Goal: Check status: Check status

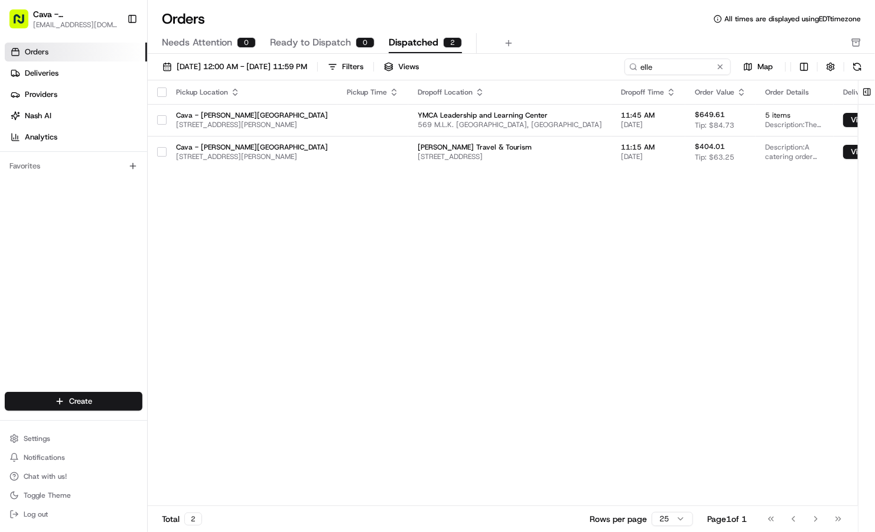
drag, startPoint x: 654, startPoint y: 71, endPoint x: 499, endPoint y: 34, distance: 159.2
click at [499, 34] on div "Orders All times are displayed using EDT timezone Needs Attention 0 Ready to Di…" at bounding box center [511, 266] width 727 height 532
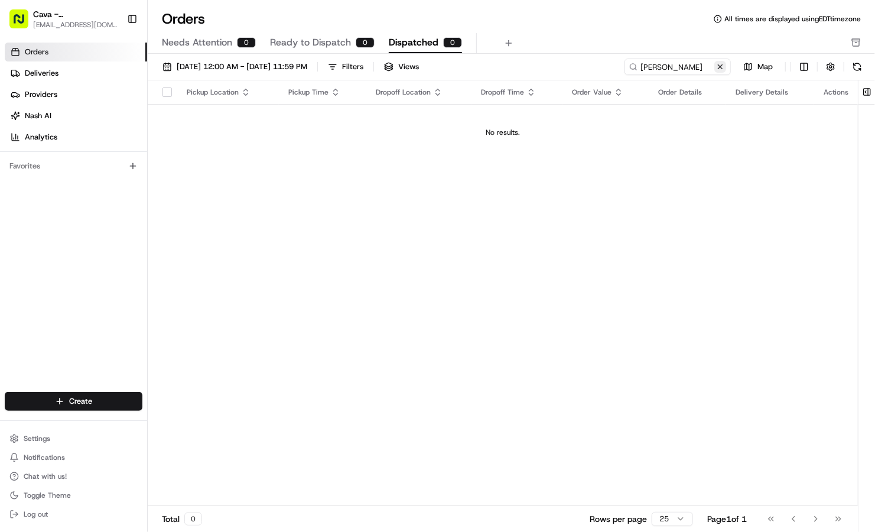
type input "[PERSON_NAME]"
click at [718, 66] on button at bounding box center [720, 67] width 12 height 12
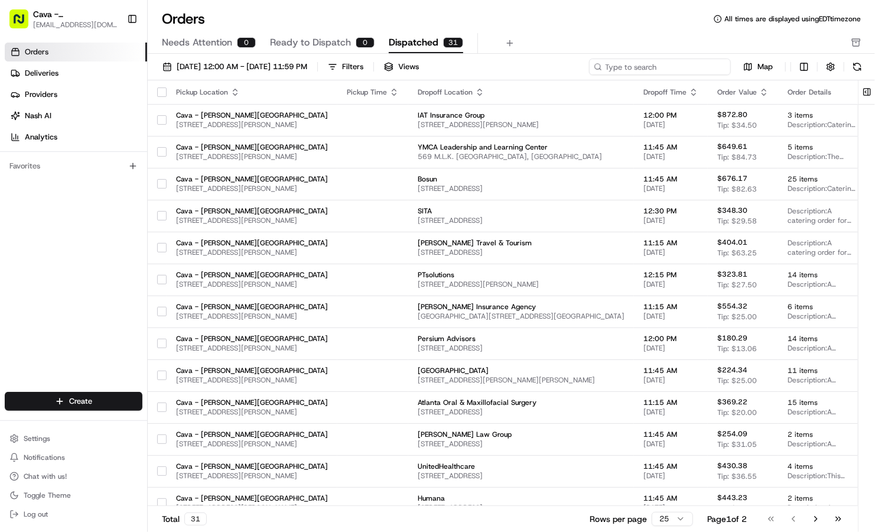
click at [647, 64] on input at bounding box center [660, 66] width 142 height 17
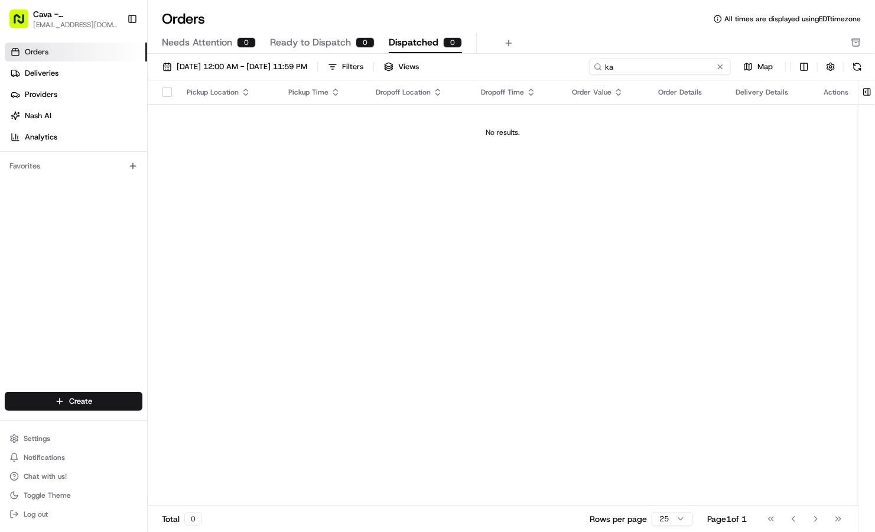
type input "k"
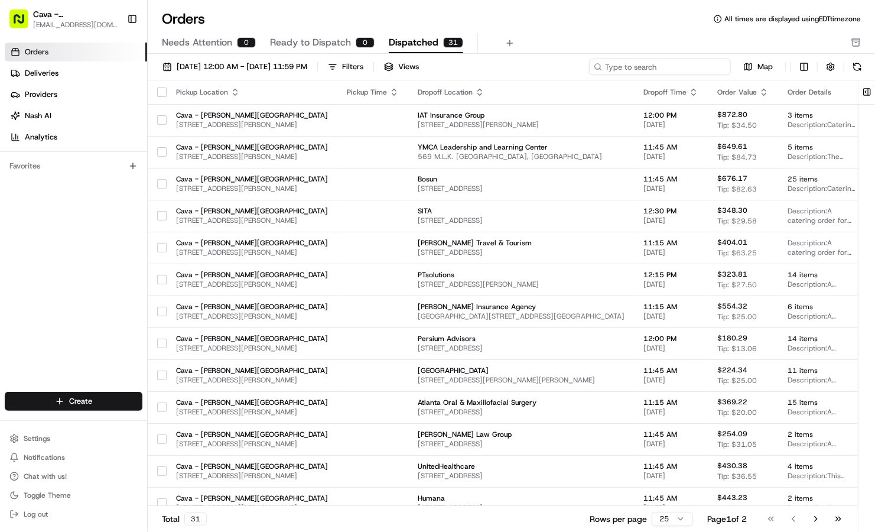
click at [666, 70] on input at bounding box center [660, 66] width 142 height 17
paste input "10192-2235916-9042189"
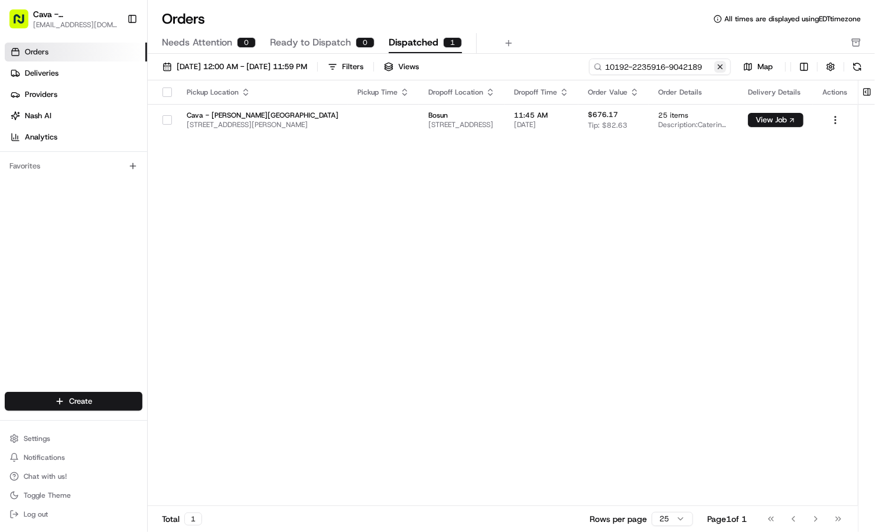
type input "10192-2235916-9042189"
click at [722, 69] on button at bounding box center [720, 67] width 12 height 12
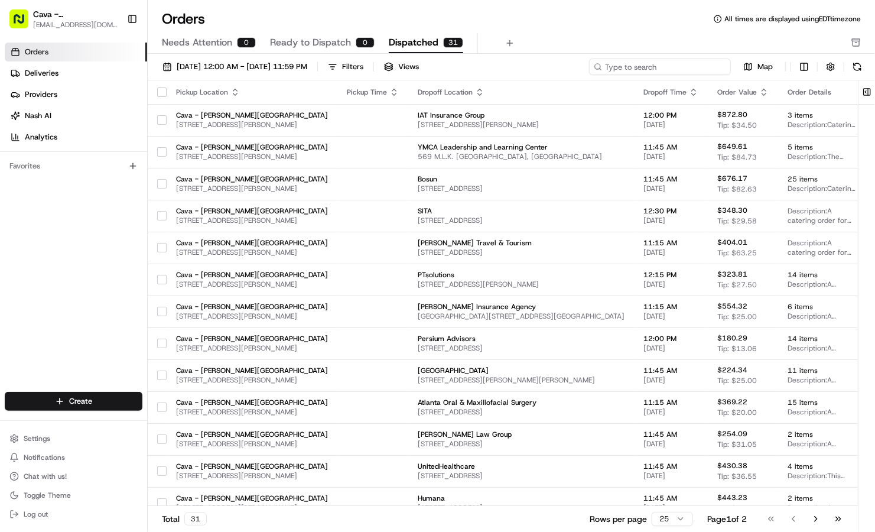
click at [707, 69] on input at bounding box center [660, 66] width 142 height 17
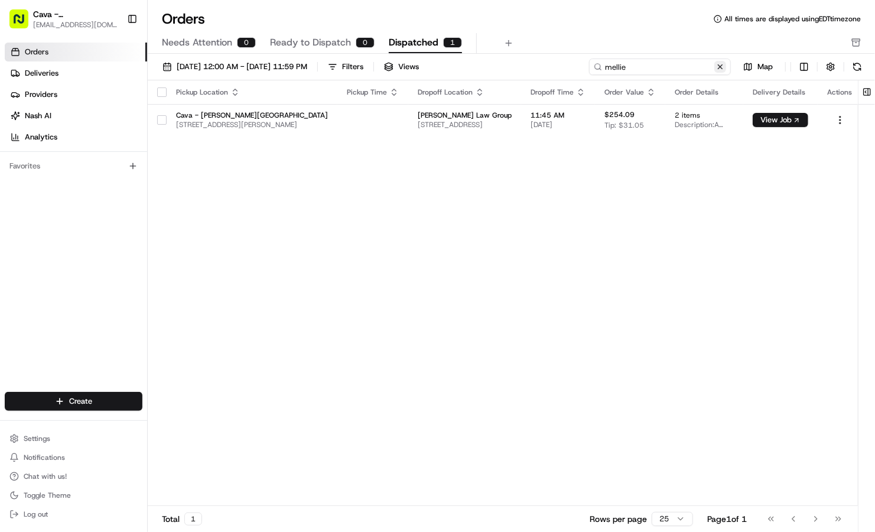
type input "mellie"
click at [722, 69] on button at bounding box center [720, 67] width 12 height 12
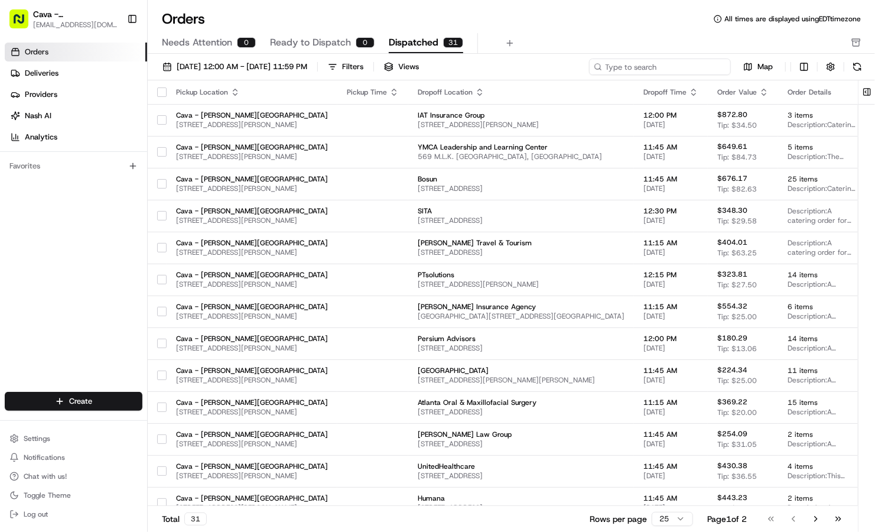
click at [712, 66] on input at bounding box center [660, 66] width 142 height 17
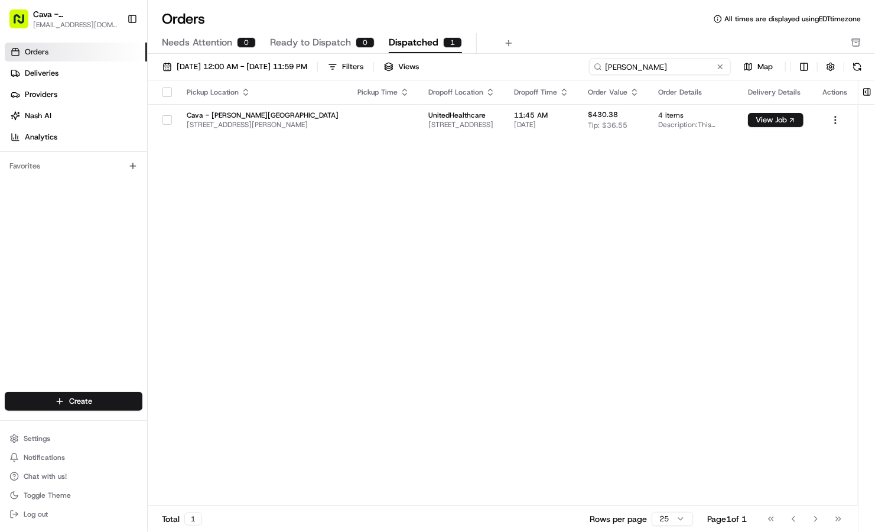
drag, startPoint x: 663, startPoint y: 67, endPoint x: 474, endPoint y: 59, distance: 189.2
click at [474, 59] on div "[DATE] 12:00 AM - [DATE] 11:59 PM Filters Views [PERSON_NAME] Map" at bounding box center [511, 69] width 727 height 22
drag, startPoint x: 636, startPoint y: 61, endPoint x: 513, endPoint y: 61, distance: 122.9
click at [513, 61] on div "[DATE] 12:00 AM - [DATE] 11:59 PM Filters Views [PERSON_NAME] Map" at bounding box center [511, 69] width 727 height 22
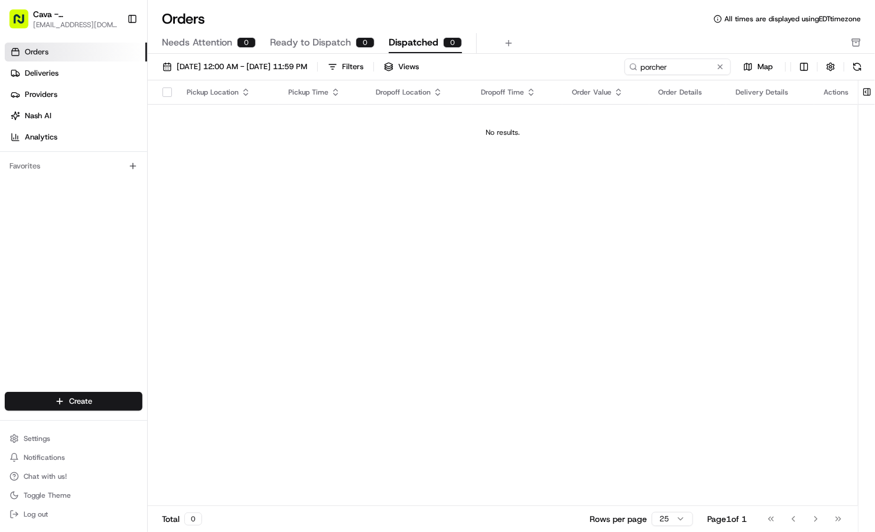
drag, startPoint x: 637, startPoint y: 74, endPoint x: 695, endPoint y: 68, distance: 58.8
click at [695, 68] on div "[DATE] 12:00 AM - [DATE] 11:59 PM Filters Views porcher Map" at bounding box center [511, 69] width 727 height 22
click at [631, 65] on input "porcher" at bounding box center [660, 66] width 142 height 17
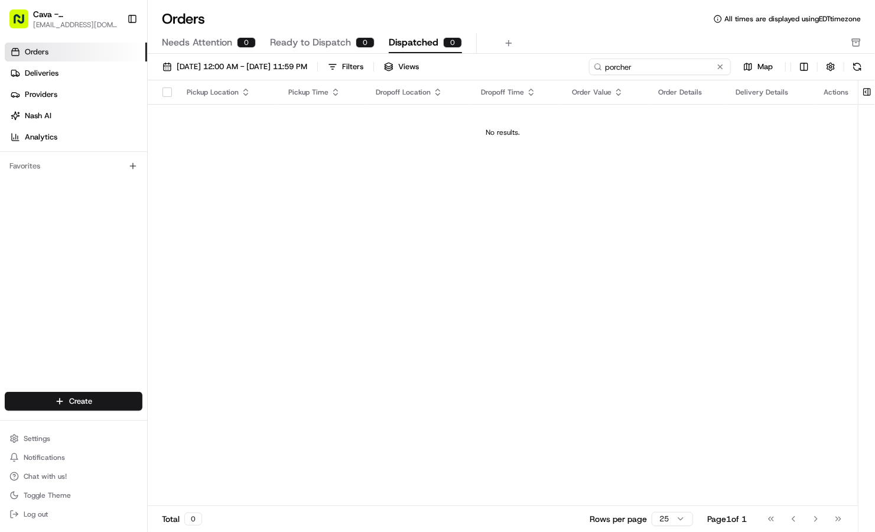
paste input "10192-5187219-9849084"
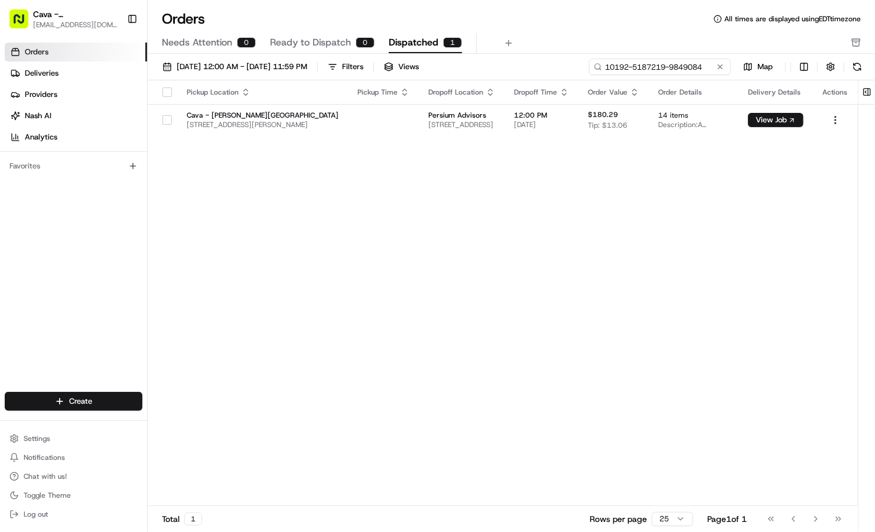
click at [727, 70] on input "10192-5187219-9849084" at bounding box center [660, 66] width 142 height 17
type input "10192-5187219-9849084"
drag, startPoint x: 723, startPoint y: 67, endPoint x: 652, endPoint y: 69, distance: 71.5
click at [652, 69] on input "10192-5187219-9849084" at bounding box center [660, 66] width 142 height 17
click at [720, 64] on button at bounding box center [720, 67] width 12 height 12
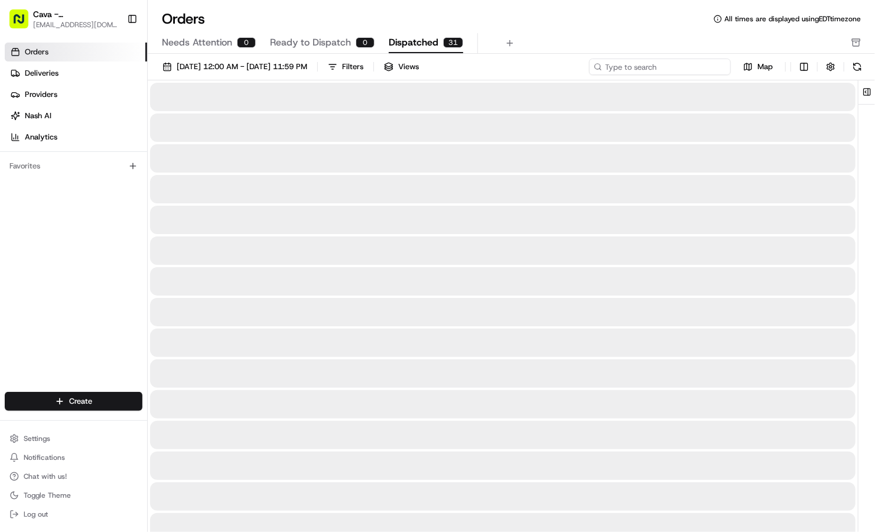
click at [689, 69] on input at bounding box center [660, 66] width 142 height 17
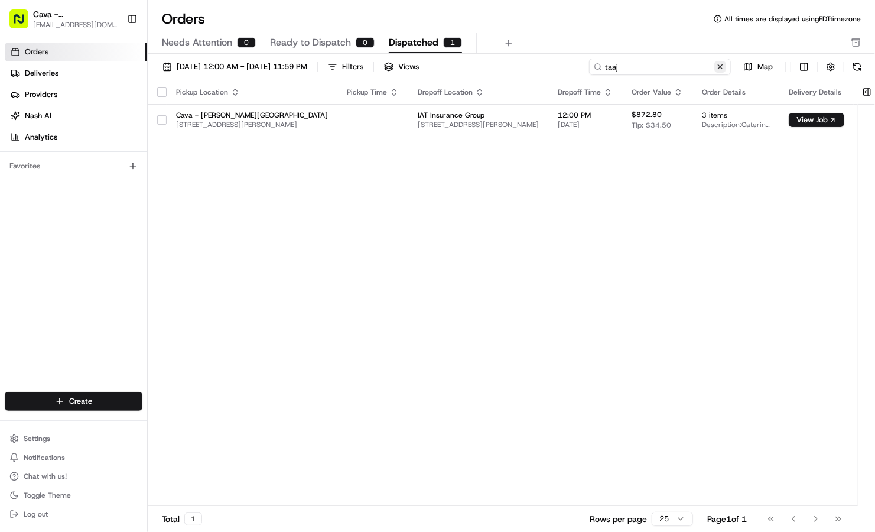
type input "taaj"
click at [720, 70] on button at bounding box center [720, 67] width 12 height 12
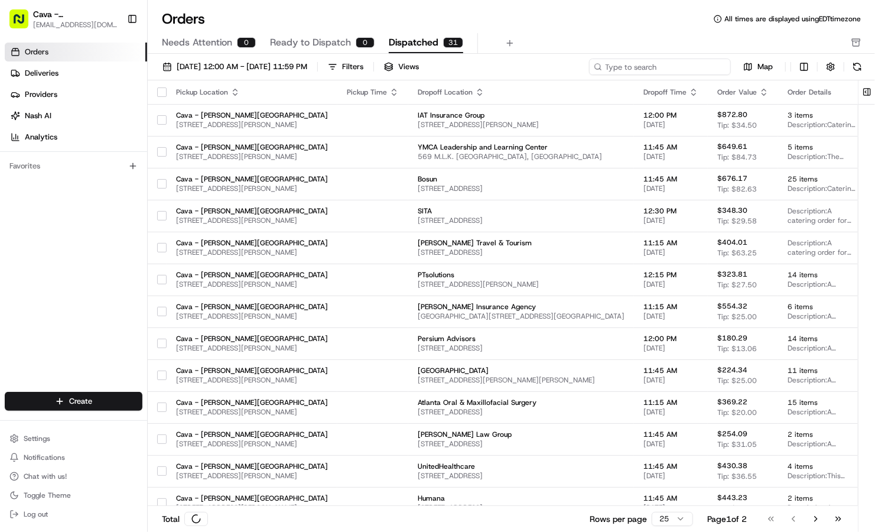
click at [695, 61] on input at bounding box center [660, 66] width 142 height 17
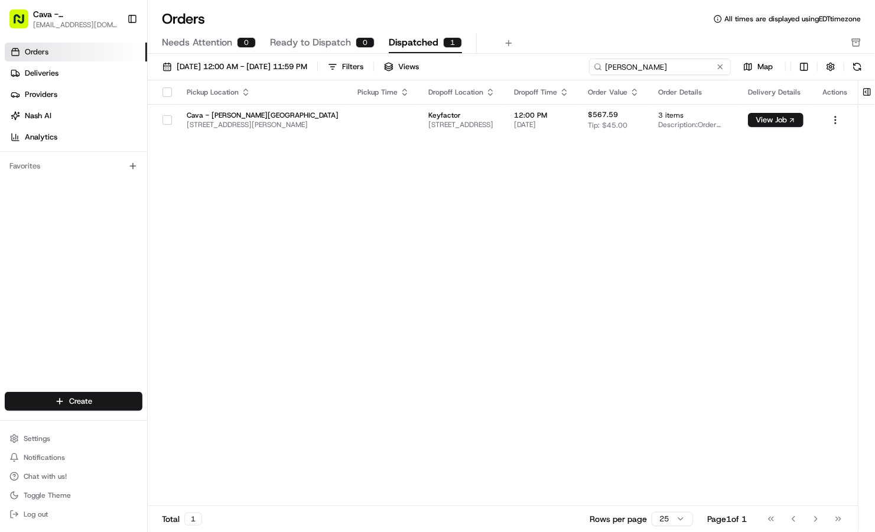
type input "[PERSON_NAME]"
click at [724, 66] on button at bounding box center [720, 67] width 12 height 12
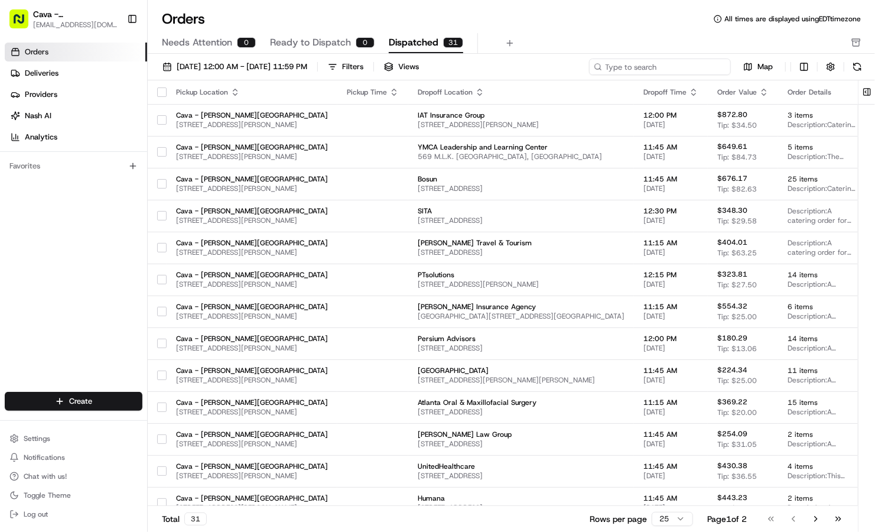
click at [713, 64] on input at bounding box center [660, 66] width 142 height 17
click at [64, 66] on link "Deliveries" at bounding box center [76, 73] width 142 height 19
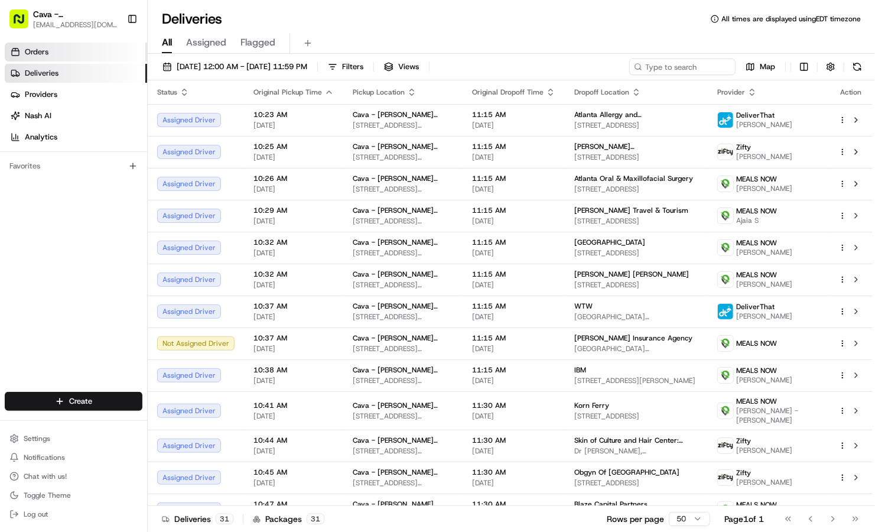
click at [62, 48] on link "Orders" at bounding box center [76, 52] width 142 height 19
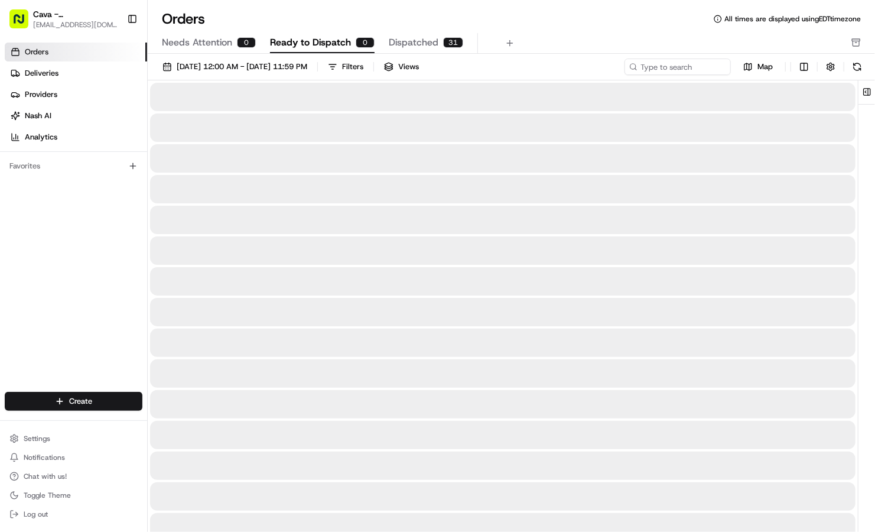
click at [308, 43] on span "Ready to Dispatch" at bounding box center [310, 42] width 81 height 14
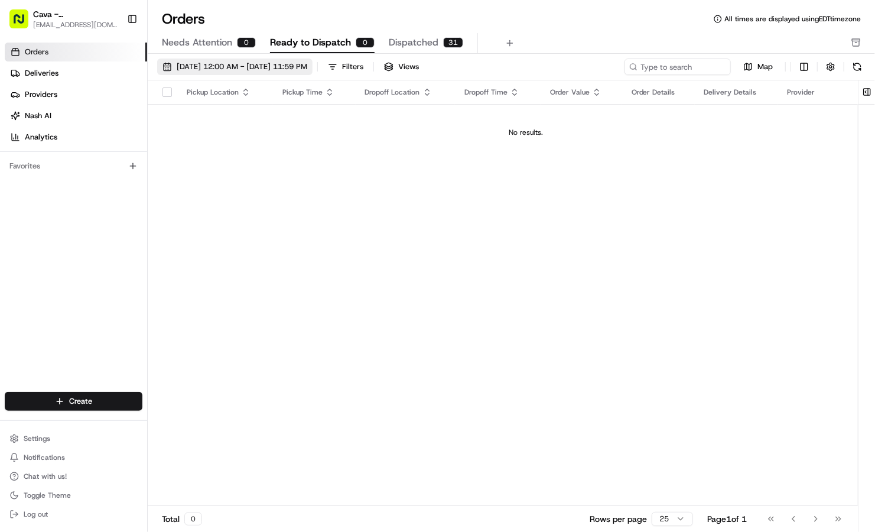
click at [277, 61] on span "[DATE] 12:00 AM - [DATE] 11:59 PM" at bounding box center [242, 66] width 131 height 11
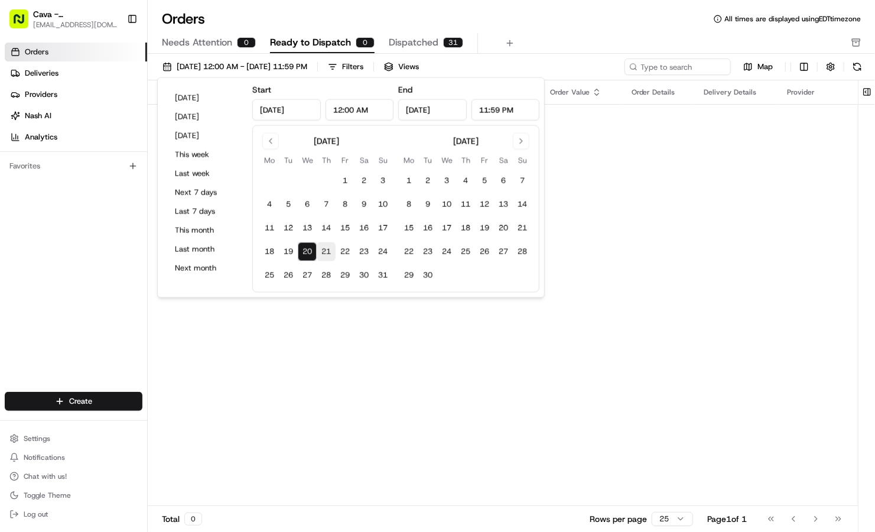
click at [327, 258] on button "21" at bounding box center [326, 251] width 19 height 19
type input "[DATE]"
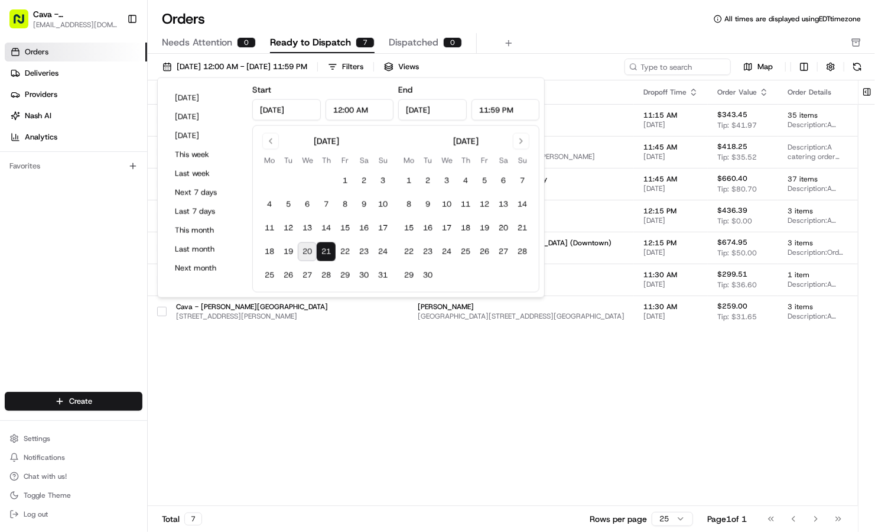
click at [509, 449] on div "Pickup Location Pickup Time Dropoff Location Dropoff Time Order Value Order Det…" at bounding box center [647, 292] width 998 height 425
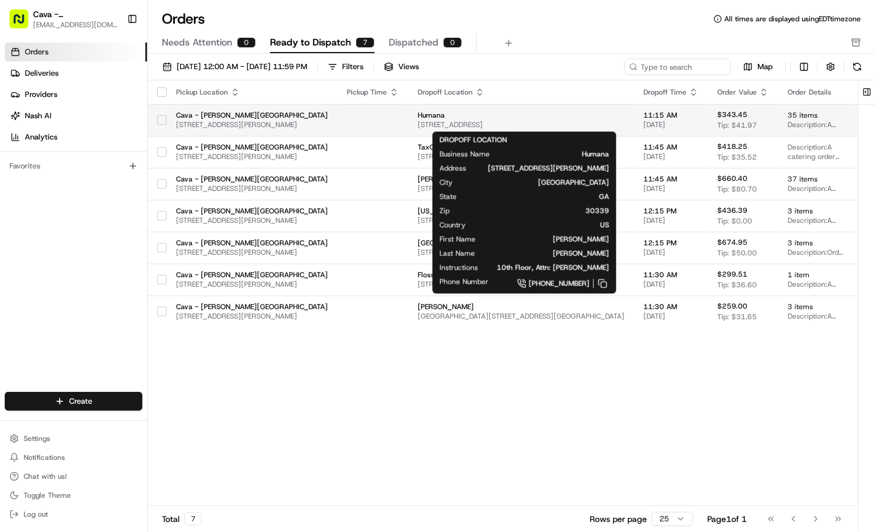
click at [624, 116] on span "Humana" at bounding box center [521, 114] width 207 height 9
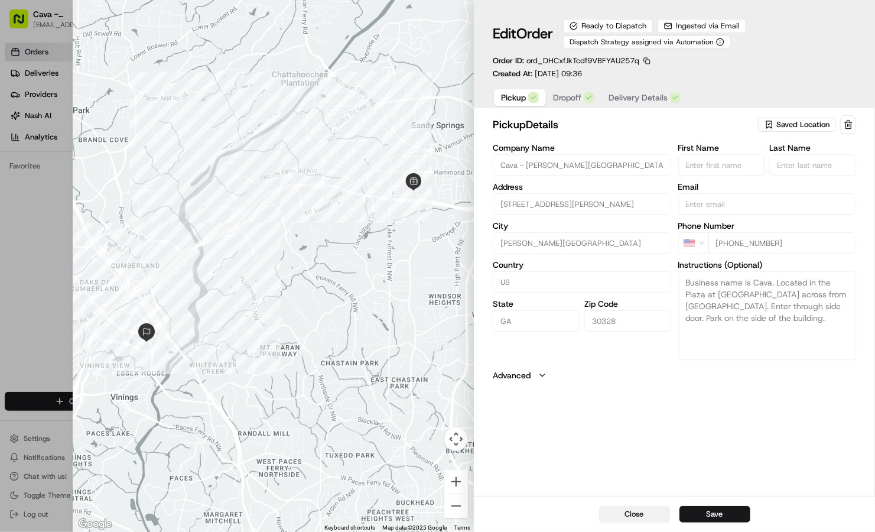
click at [642, 514] on button "Close" at bounding box center [634, 514] width 71 height 17
type input "+1"
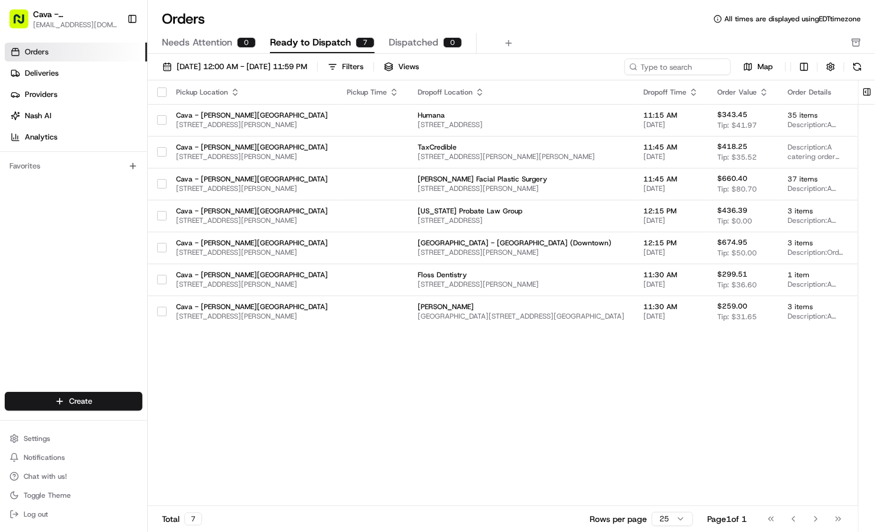
click at [402, 44] on span "Dispatched" at bounding box center [414, 42] width 50 height 14
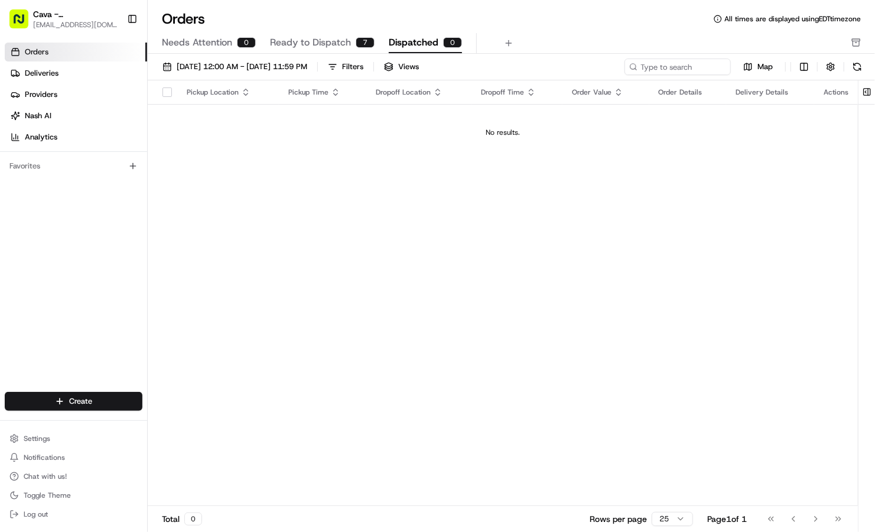
click at [402, 44] on span "Dispatched" at bounding box center [414, 42] width 50 height 14
click at [197, 74] on button "[DATE] 12:00 AM - [DATE] 11:59 PM" at bounding box center [234, 66] width 155 height 17
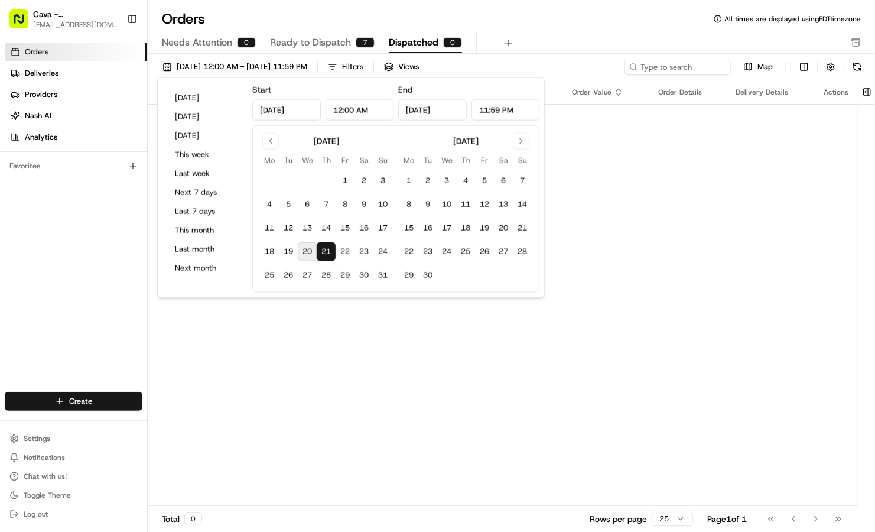
click at [312, 245] on button "20" at bounding box center [307, 251] width 19 height 19
type input "[DATE]"
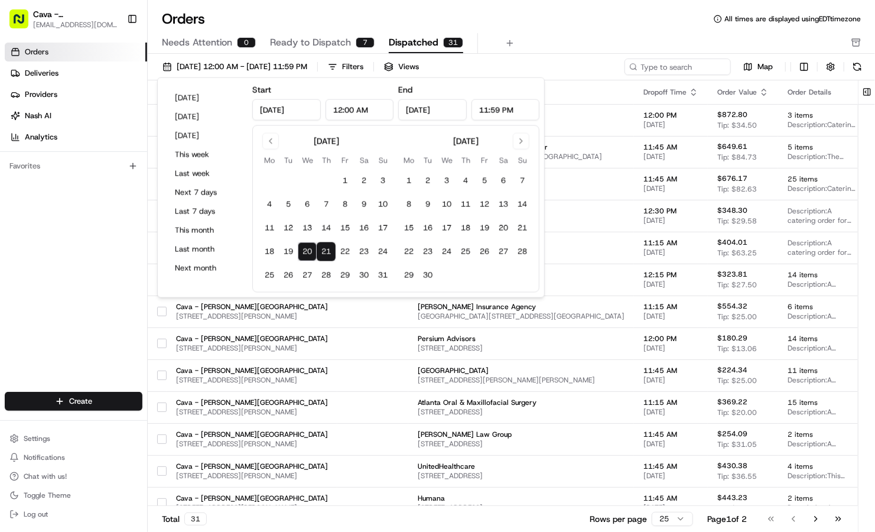
click at [73, 279] on div "Orders Deliveries Providers [PERSON_NAME] Analytics Favorites" at bounding box center [73, 218] width 147 height 361
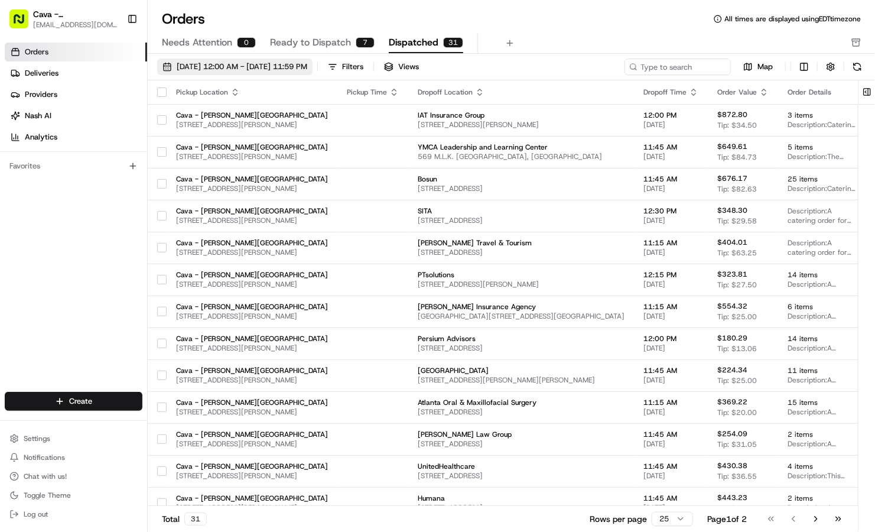
click at [210, 64] on span "[DATE] 12:00 AM - [DATE] 11:59 PM" at bounding box center [242, 66] width 131 height 11
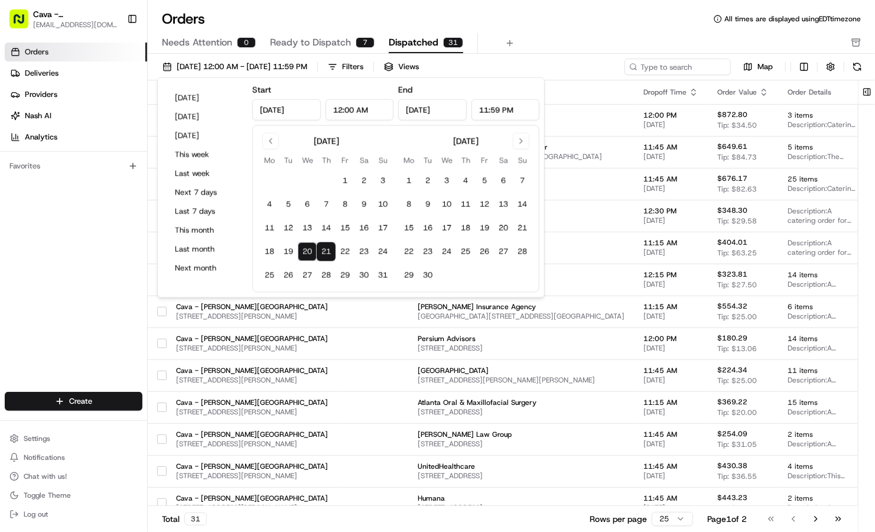
click at [310, 248] on button "20" at bounding box center [307, 251] width 19 height 19
type input "[DATE]"
click at [80, 217] on div "Orders Deliveries Providers [PERSON_NAME] Analytics Favorites" at bounding box center [73, 218] width 147 height 361
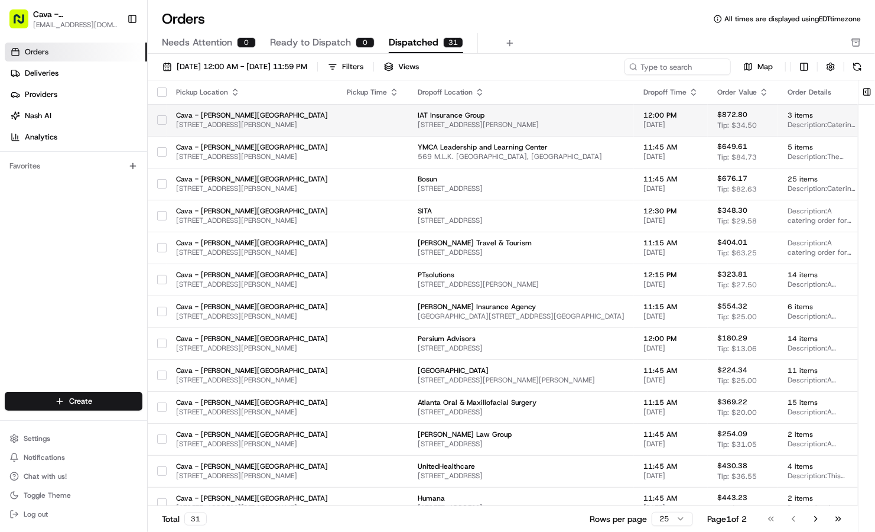
click at [422, 119] on td "IAT Insurance Group [STREET_ADDRESS][PERSON_NAME]" at bounding box center [521, 120] width 226 height 32
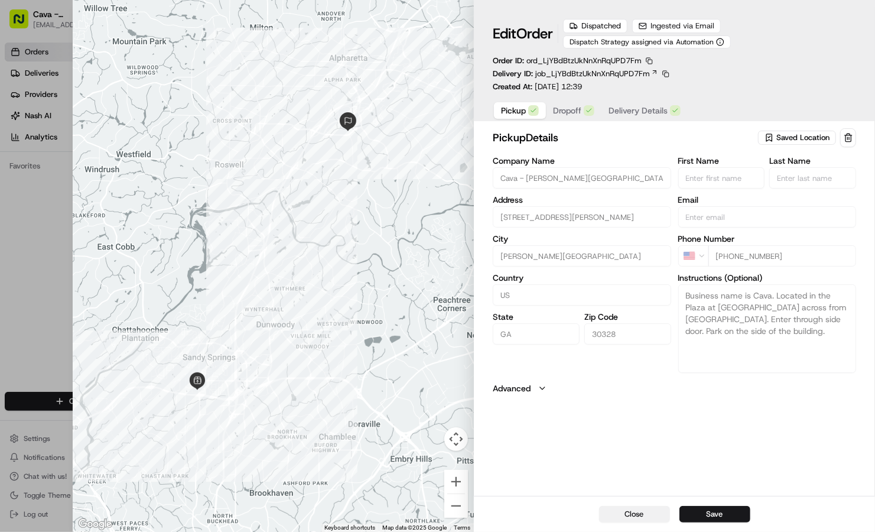
click at [624, 512] on button "Close" at bounding box center [634, 514] width 71 height 17
type input "+1"
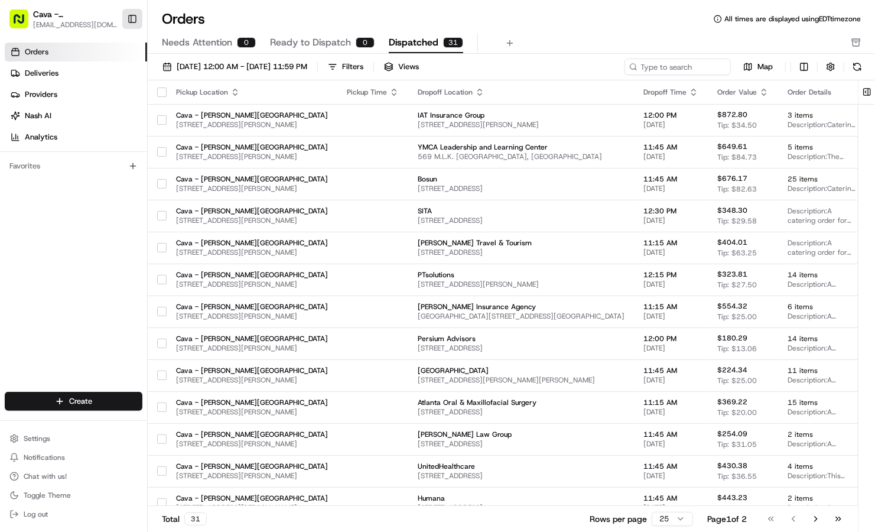
click at [127, 21] on button "Toggle Sidebar" at bounding box center [132, 19] width 20 height 20
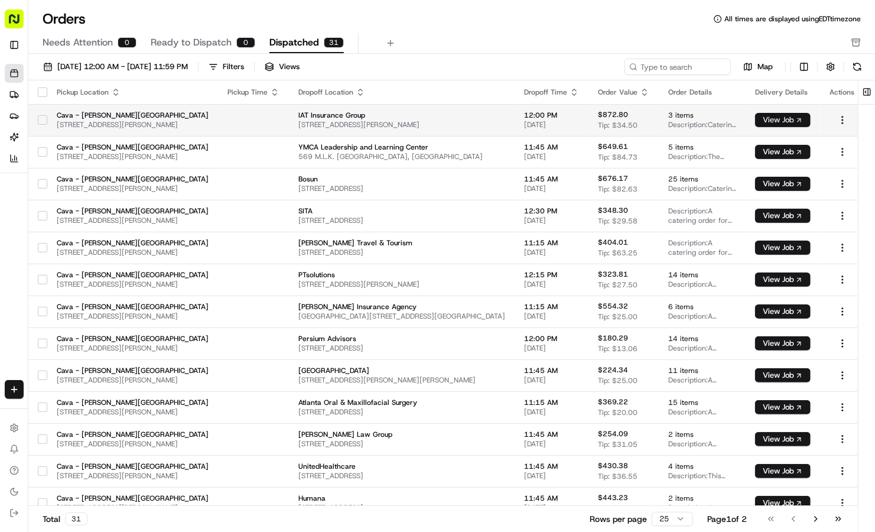
click at [810, 123] on button "View Job" at bounding box center [783, 120] width 56 height 14
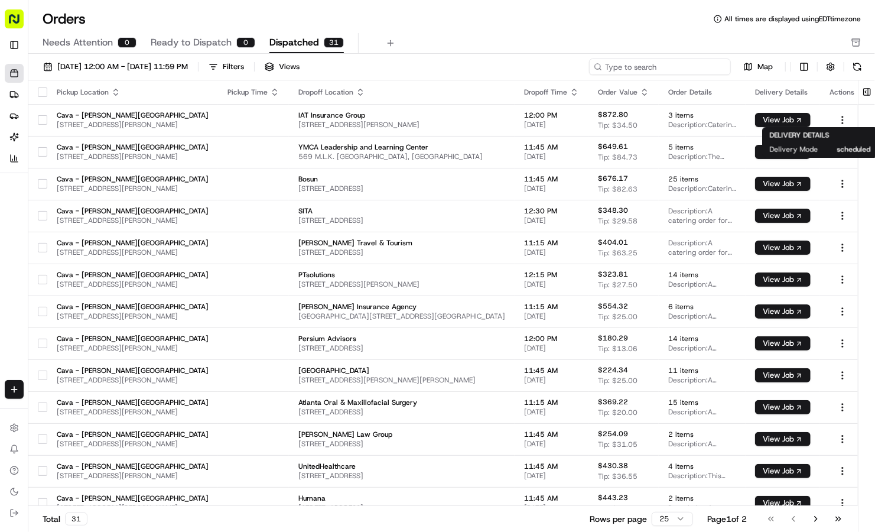
click at [692, 67] on input at bounding box center [660, 66] width 142 height 17
paste input "0192-4820914-6688278"
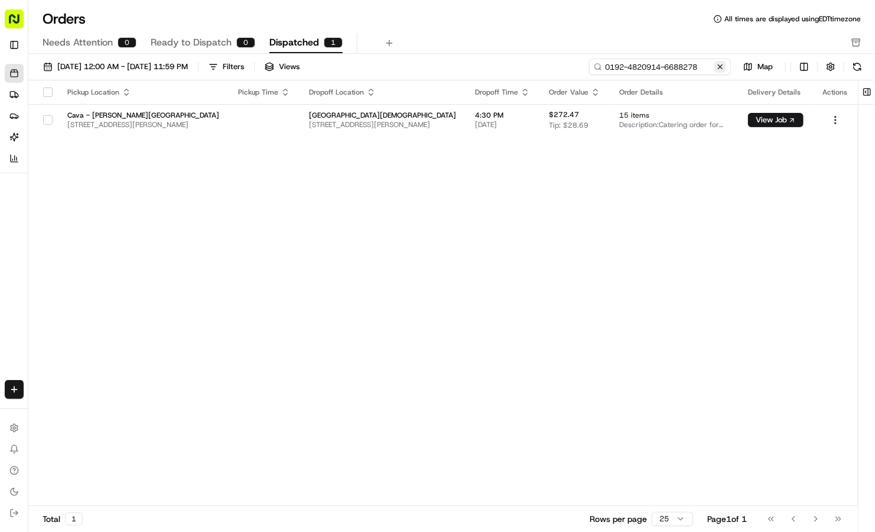
type input "0192-4820914-6688278"
click at [720, 67] on button at bounding box center [720, 67] width 12 height 12
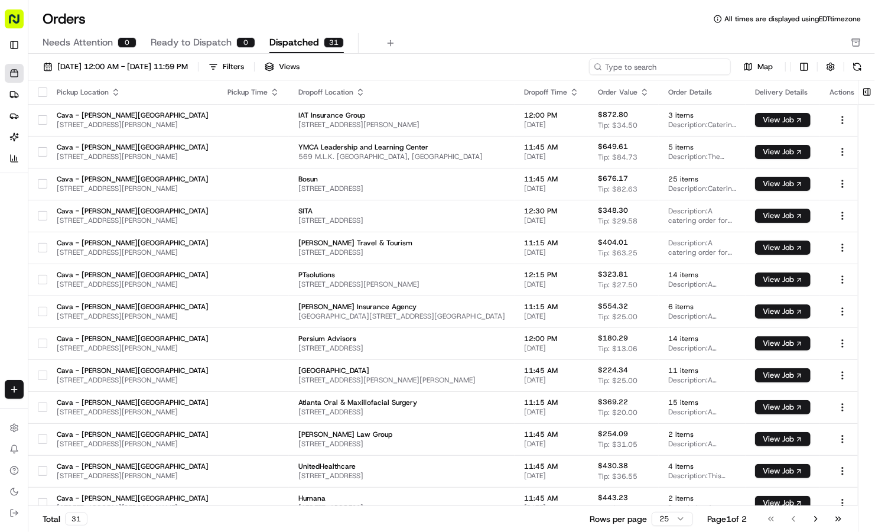
click at [720, 67] on input at bounding box center [660, 66] width 142 height 17
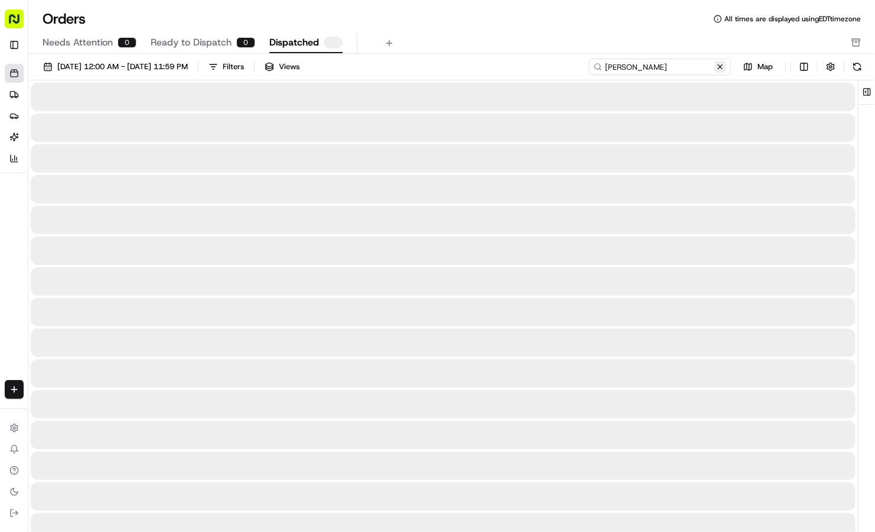
type input "[PERSON_NAME]"
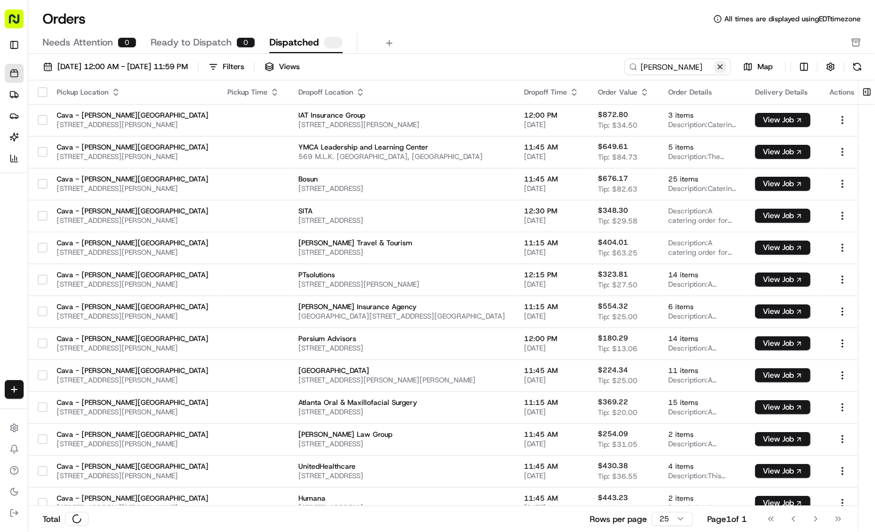
click at [724, 64] on button at bounding box center [720, 67] width 12 height 12
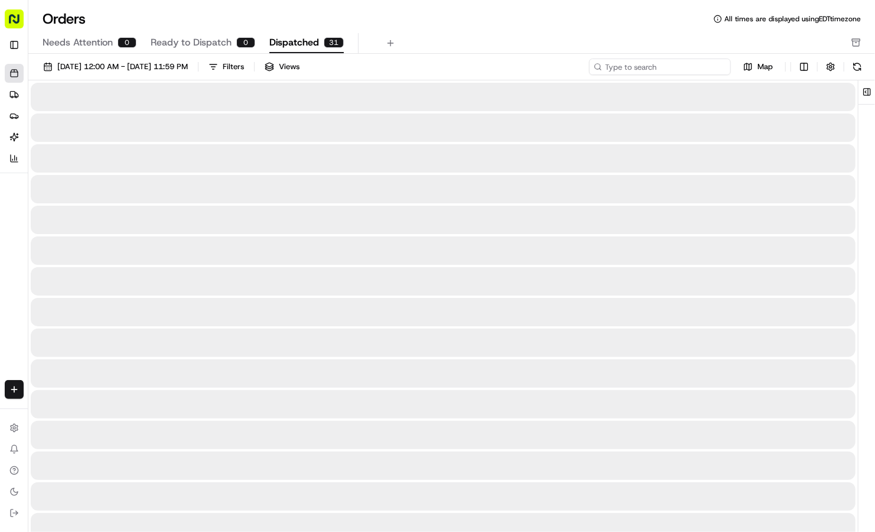
click at [693, 71] on input at bounding box center [660, 66] width 142 height 17
paste input "10192-9563184-3741618"
type input "10192-9563184-3741618"
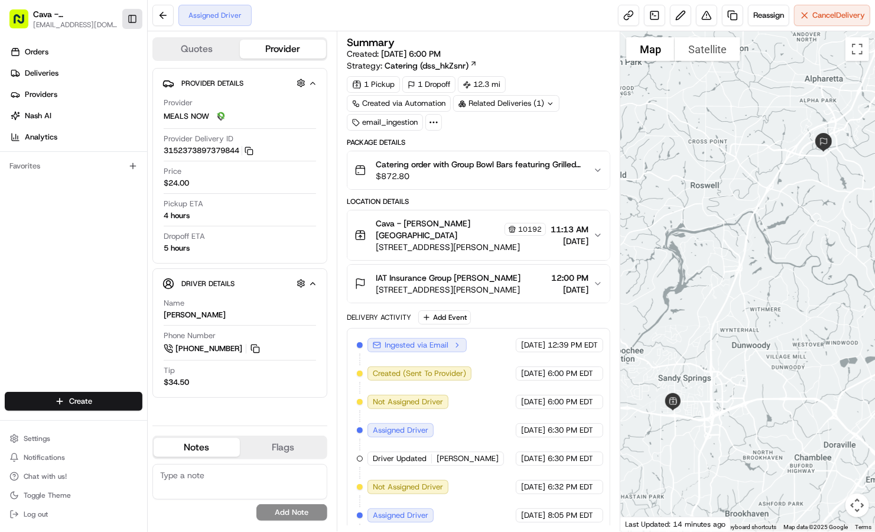
click at [134, 17] on button "Toggle Sidebar" at bounding box center [132, 19] width 20 height 20
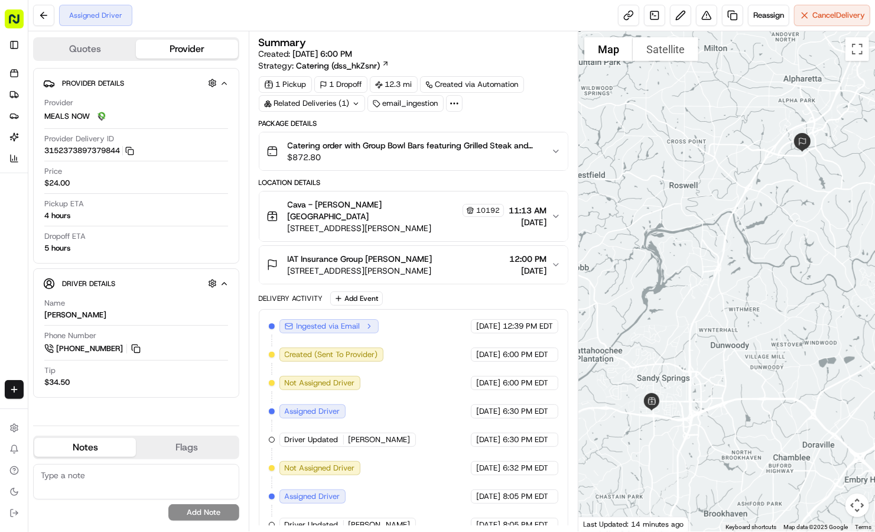
click at [30, 18] on div "Assigned Driver Reassign Cancel Delivery" at bounding box center [451, 15] width 846 height 31
click at [42, 17] on button at bounding box center [43, 15] width 21 height 21
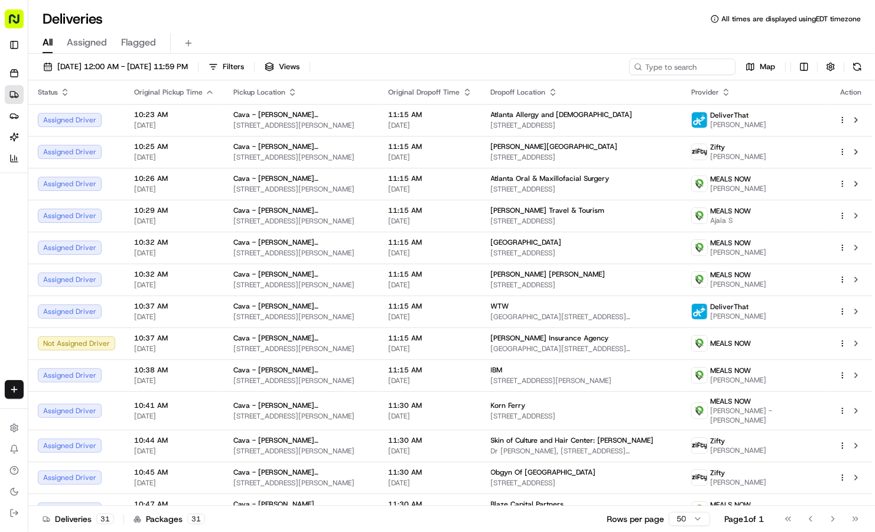
click at [702, 79] on div "08/20/2025 12:00 AM - 08/20/2025 11:59 PM Filters Views Map" at bounding box center [451, 69] width 846 height 22
click at [696, 59] on input at bounding box center [665, 66] width 142 height 17
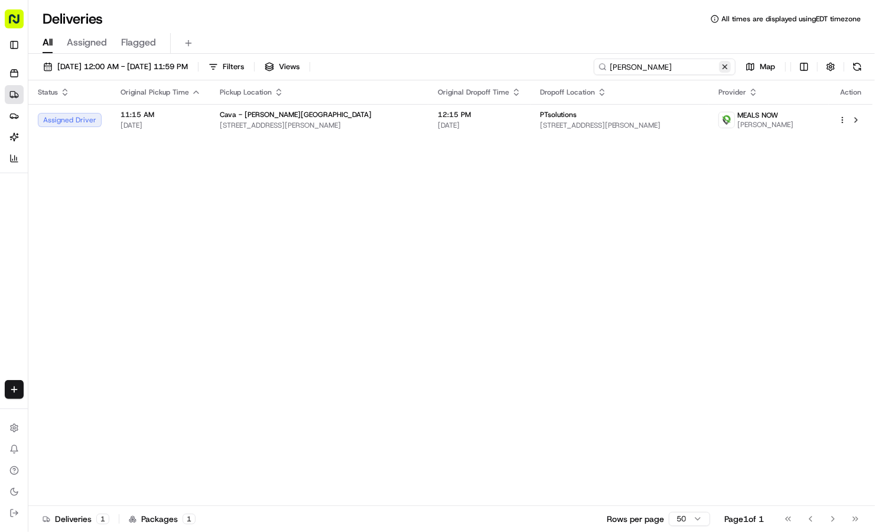
type input "sarah"
click at [724, 67] on button at bounding box center [725, 67] width 12 height 12
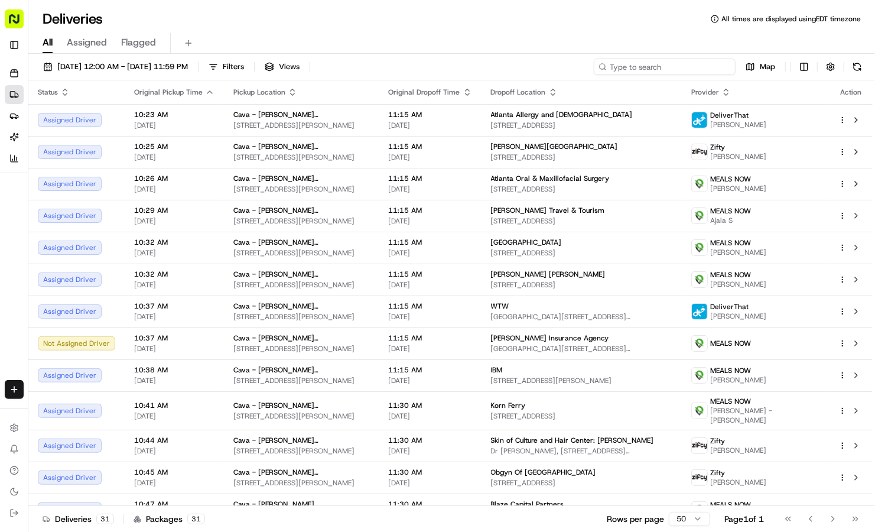
click at [663, 66] on input at bounding box center [665, 66] width 142 height 17
click at [11, 73] on icon at bounding box center [14, 74] width 7 height 5
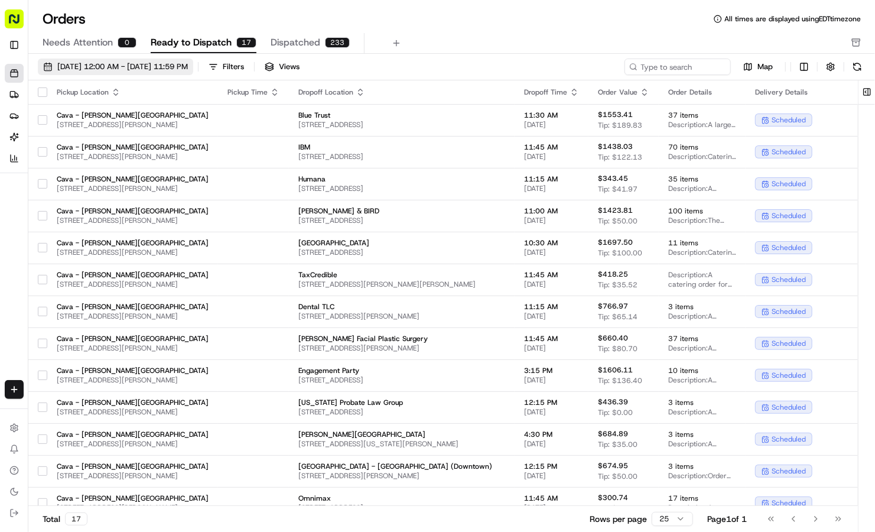
click at [113, 71] on span "08/01/2025 12:00 AM - 08/31/2025 11:59 PM" at bounding box center [122, 66] width 131 height 11
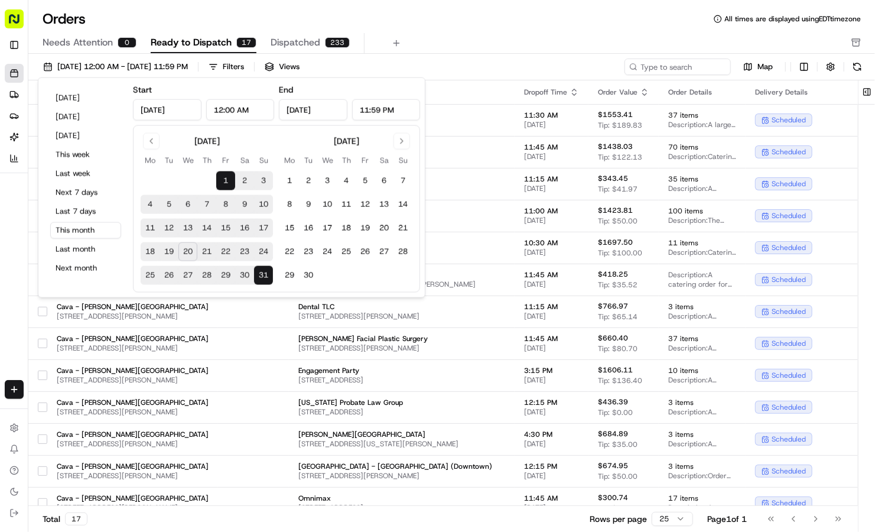
click at [184, 249] on button "20" at bounding box center [187, 251] width 19 height 19
type input "[DATE]"
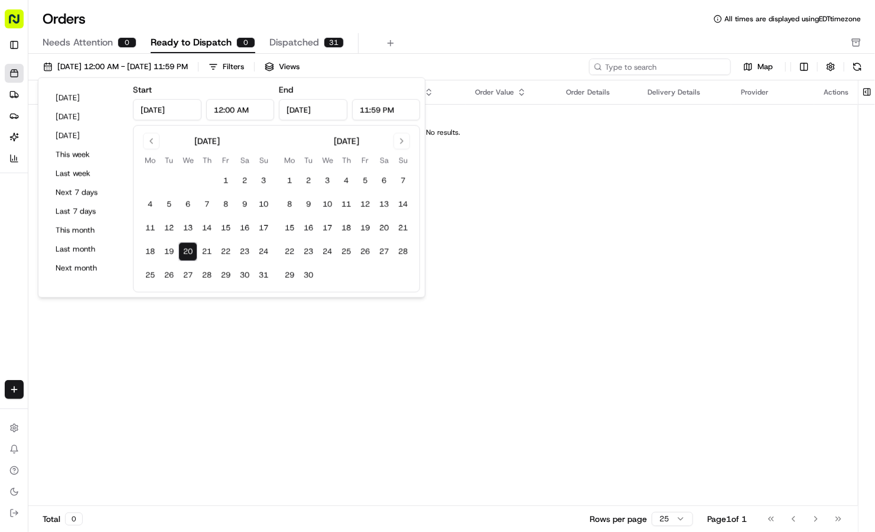
click at [672, 64] on input at bounding box center [660, 66] width 142 height 17
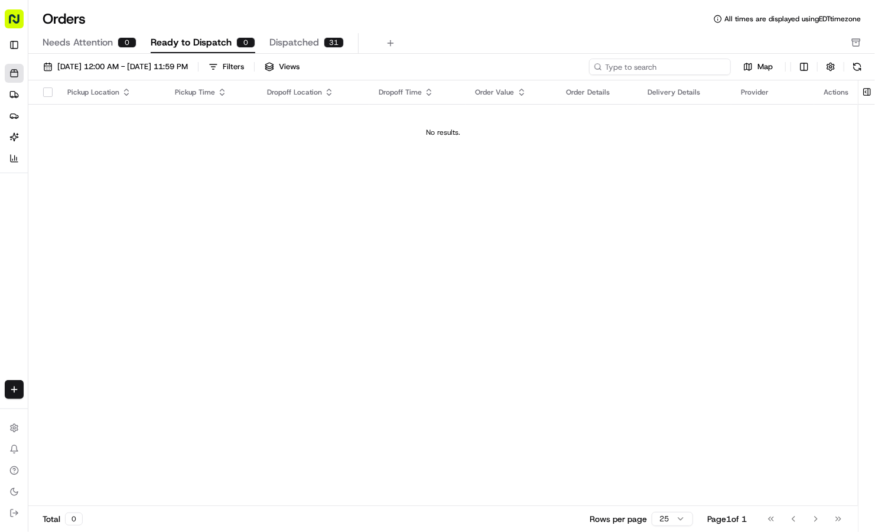
click at [626, 72] on input at bounding box center [660, 66] width 142 height 17
type input "lambert"
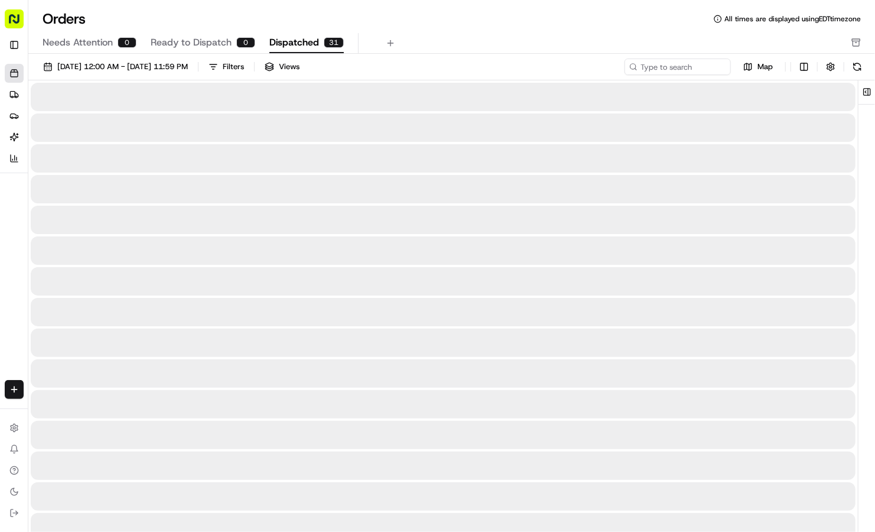
click at [318, 48] on button "Dispatched 31" at bounding box center [306, 43] width 74 height 20
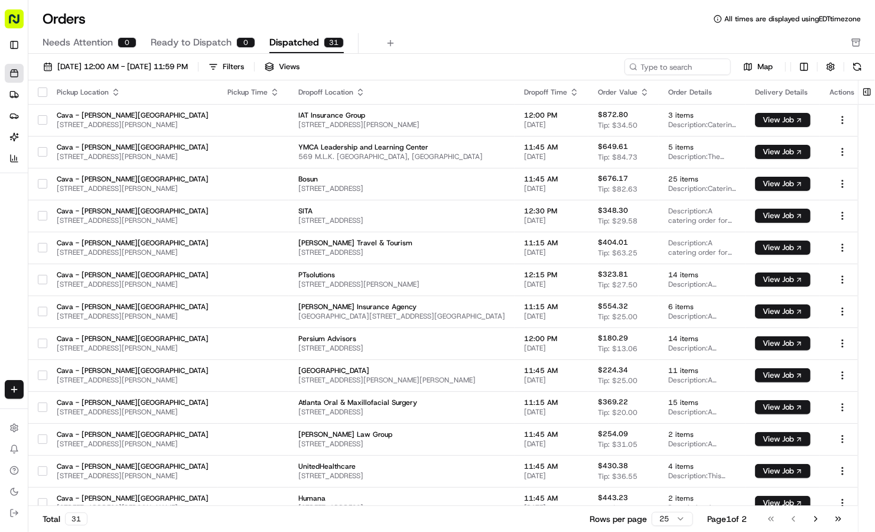
click at [636, 66] on icon at bounding box center [633, 67] width 8 height 8
click at [647, 69] on input at bounding box center [660, 66] width 142 height 17
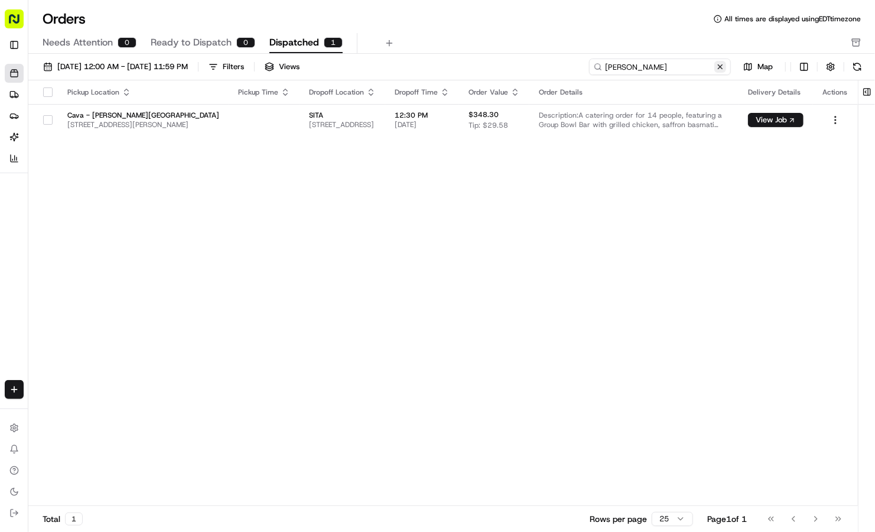
type input "lambert"
click at [718, 71] on button at bounding box center [720, 67] width 12 height 12
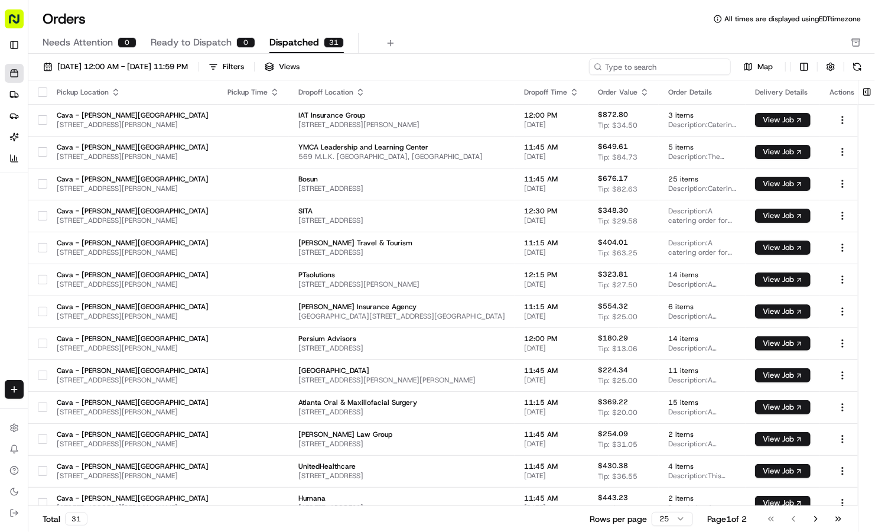
click at [718, 71] on input at bounding box center [660, 66] width 142 height 17
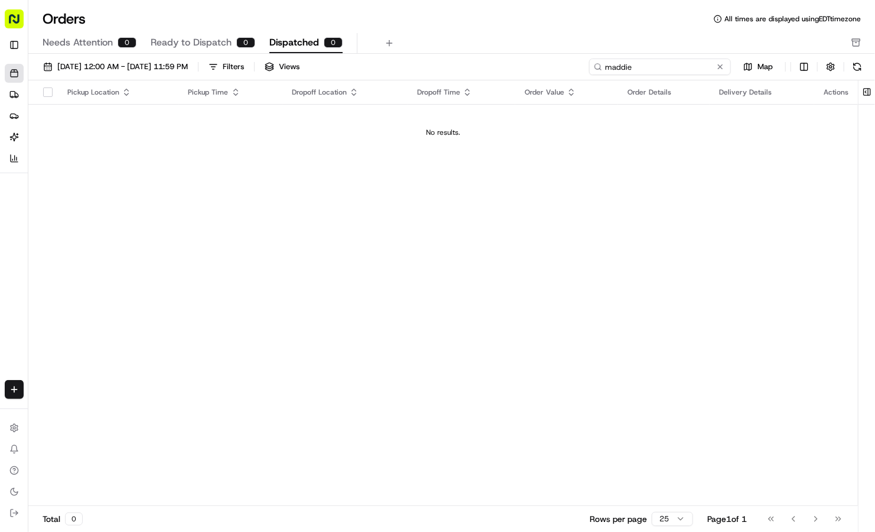
type input "maddie"
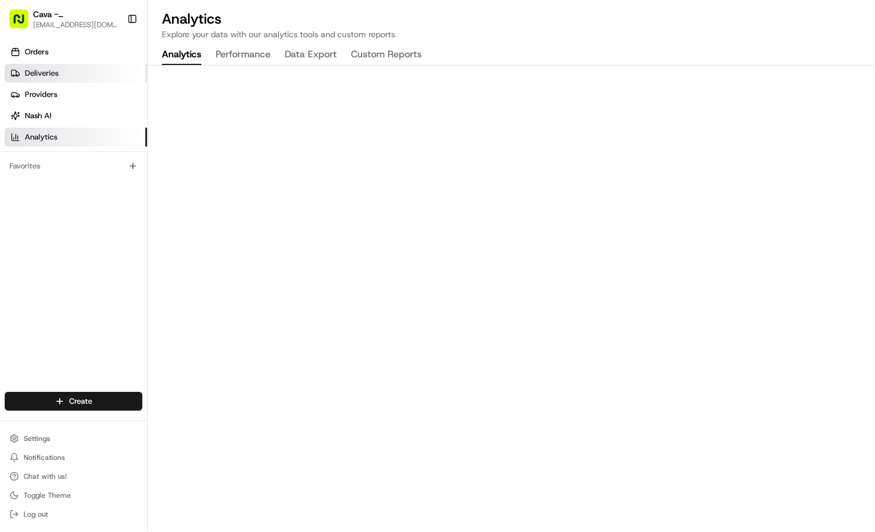
click at [51, 79] on link "Deliveries" at bounding box center [76, 73] width 142 height 19
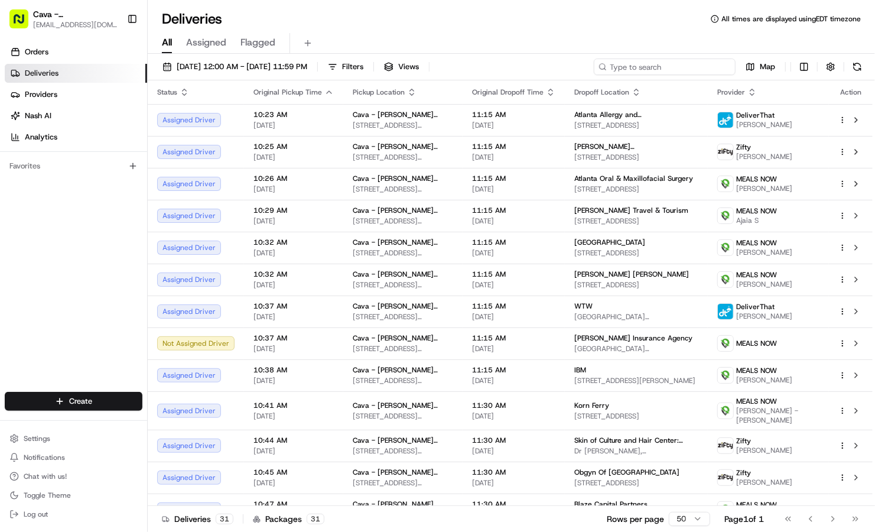
click at [715, 69] on input at bounding box center [665, 66] width 142 height 17
paste input "10192-9563184-3741618"
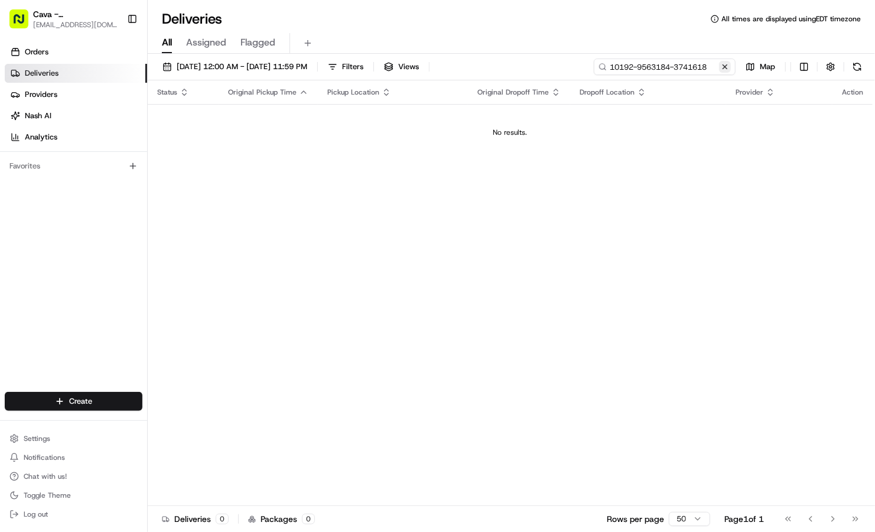
type input "10192-9563184-3741618"
click at [724, 66] on button at bounding box center [725, 67] width 12 height 12
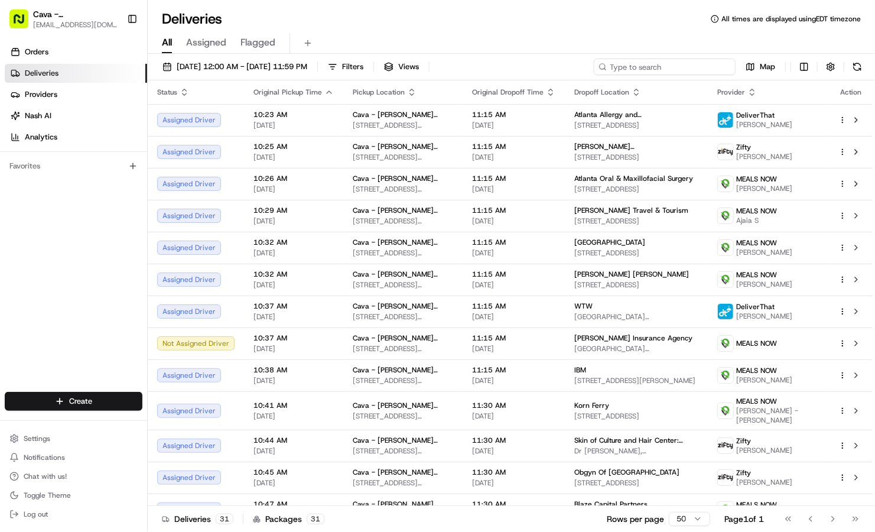
click at [678, 70] on input at bounding box center [665, 66] width 142 height 17
paste input "10192-9563184-3741618"
type input "10192-9563184-3741618"
